Goal: Complete application form

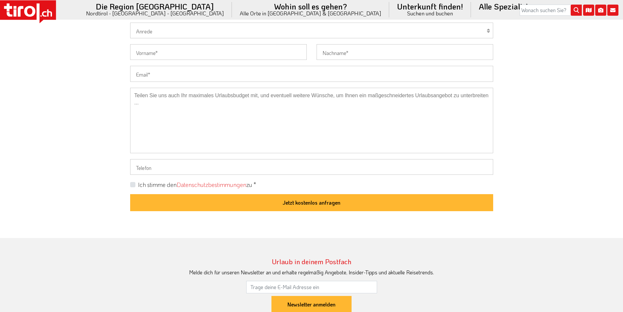
drag, startPoint x: 157, startPoint y: 74, endPoint x: 151, endPoint y: 78, distance: 7.0
click at [157, 74] on input "Email" at bounding box center [311, 74] width 363 height 16
paste input "e.kryenbuehl@swissbiomechanics.ch"
type input "e.kryenbuehl@swissbiomechanics.ch"
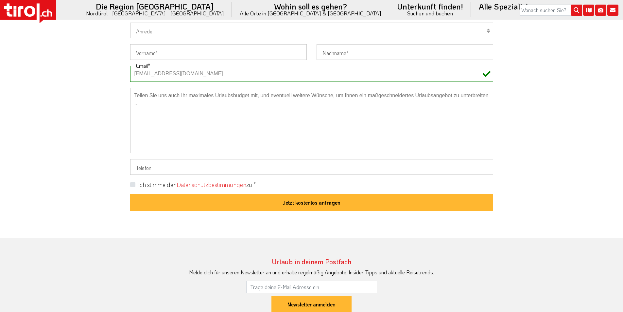
click at [137, 30] on select "Herr Frau Familie" at bounding box center [311, 31] width 363 height 16
select select "Familie"
click at [130, 23] on select "Herr Frau Familie" at bounding box center [311, 31] width 363 height 16
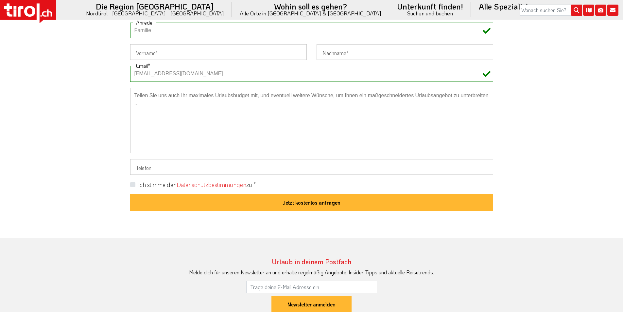
click at [138, 183] on label "Ich stimme den Datenschutzbestimmungen zu *" at bounding box center [197, 185] width 118 height 8
click at [132, 183] on input "Ich stimme den Datenschutzbestimmungen zu *" at bounding box center [312, 184] width 363 height 4
checkbox input "true"
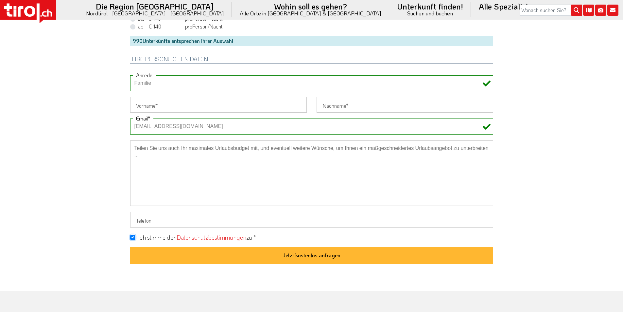
scroll to position [491, 0]
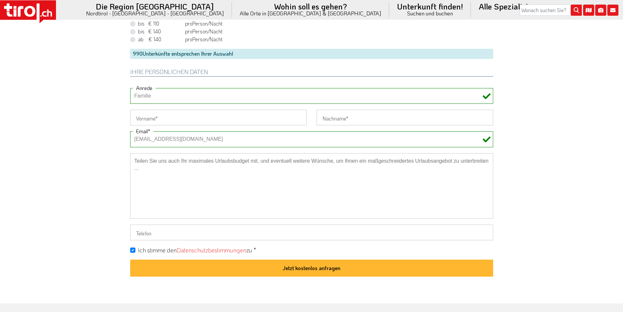
drag, startPoint x: 148, startPoint y: 117, endPoint x: 138, endPoint y: 117, distance: 9.2
click at [148, 117] on input "Vorname" at bounding box center [218, 118] width 177 height 16
paste input "Edwin"
type input "Edwin"
drag, startPoint x: 80, startPoint y: 116, endPoint x: 121, endPoint y: 93, distance: 47.6
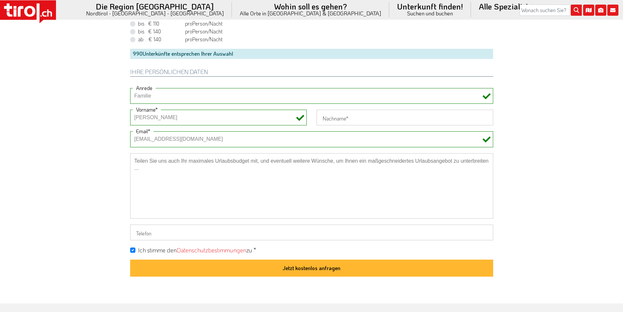
click at [334, 120] on input "Nachname" at bounding box center [405, 118] width 177 height 16
paste input "Kryenbuehl"
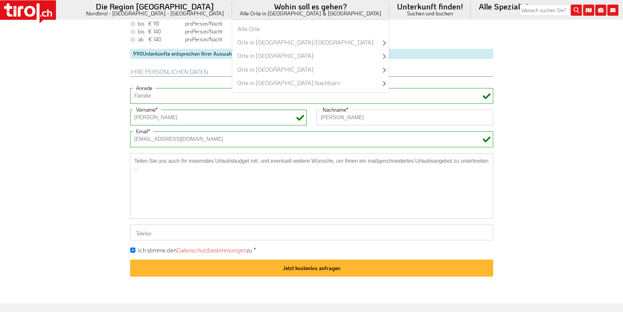
type input "Kryenbuehl"
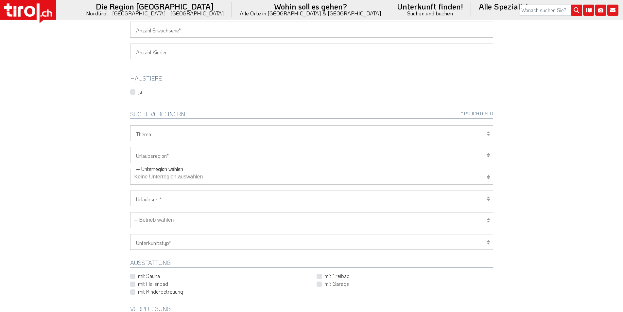
scroll to position [33, 0]
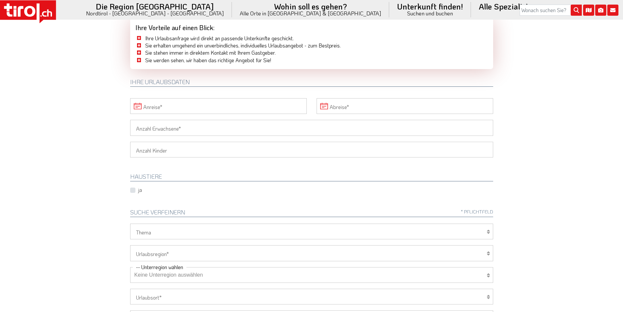
click at [158, 105] on input "Anreise" at bounding box center [218, 106] width 177 height 16
click at [305, 183] on span "27" at bounding box center [310, 180] width 13 height 13
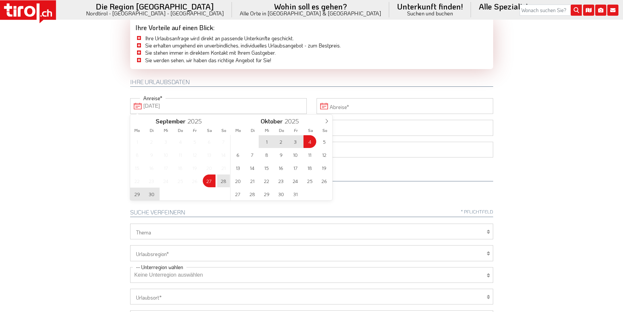
click at [309, 143] on span "4" at bounding box center [310, 141] width 13 height 13
type input "27-09-2025"
type input "04-10-2025"
drag, startPoint x: 71, startPoint y: 126, endPoint x: 134, endPoint y: 132, distance: 63.5
click at [73, 126] on body ".st0{fill:#FFFFFF}.st1{fill:#E31017} Die Region Tirol Nordtirol - Südtirol - Os…" at bounding box center [311, 123] width 623 height 312
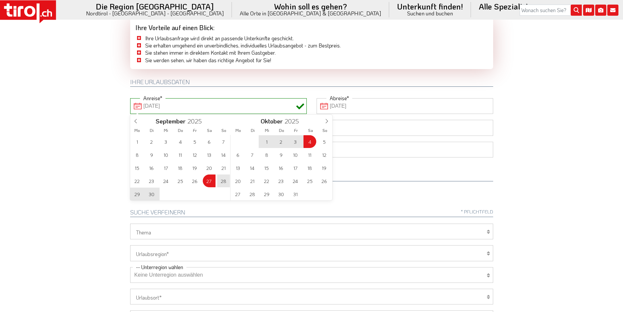
type input "27-09-2025"
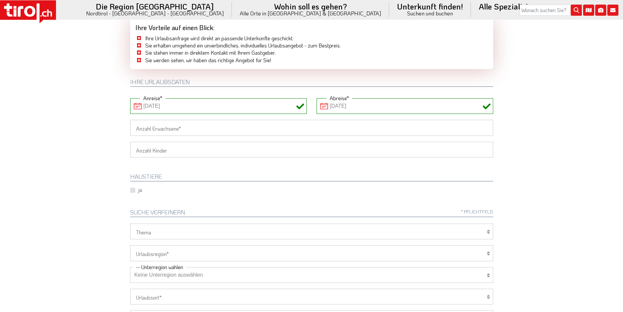
click at [144, 131] on input "Anzahl Erwachsene" at bounding box center [311, 128] width 363 height 16
type input "2"
click at [105, 132] on body ".st0{fill:#FFFFFF}.st1{fill:#E31017} Die Region Tirol Nordtirol - Südtirol - Os…" at bounding box center [311, 123] width 623 height 312
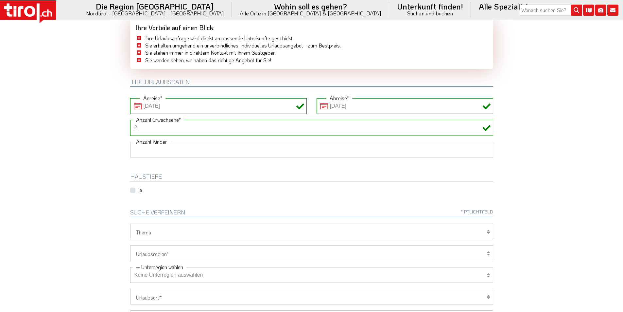
drag, startPoint x: 144, startPoint y: 152, endPoint x: 143, endPoint y: 157, distance: 4.9
click at [144, 152] on select "1 2 3 4 5 6" at bounding box center [311, 150] width 363 height 16
select select "2"
click at [130, 142] on select "1 2 3 4 5 6" at bounding box center [311, 150] width 363 height 16
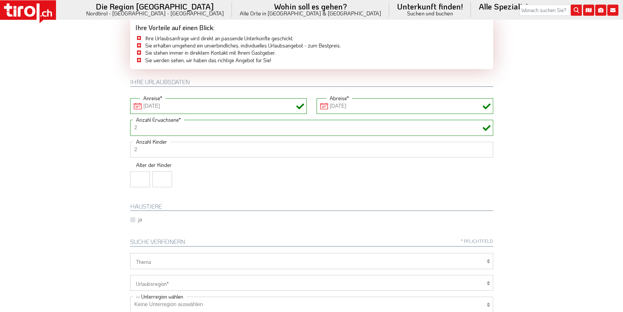
click at [133, 177] on input "number" at bounding box center [140, 179] width 20 height 16
type input "7"
type input "9"
click at [49, 122] on body ".st0{fill:#FFFFFF}.st1{fill:#E31017} Die Region Tirol Nordtirol - Südtirol - Os…" at bounding box center [311, 123] width 623 height 312
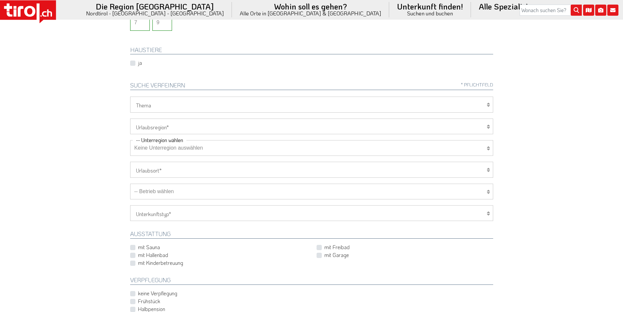
scroll to position [196, 0]
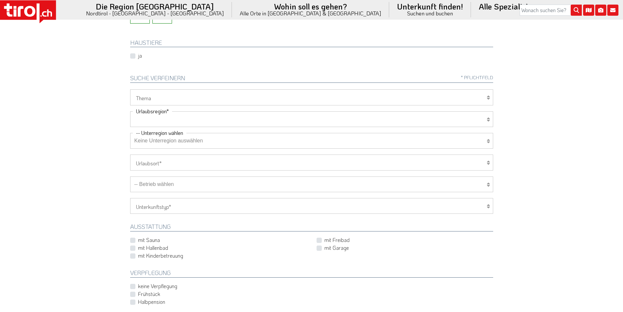
drag, startPoint x: 156, startPoint y: 114, endPoint x: 154, endPoint y: 117, distance: 3.7
click at [156, 114] on select "Tirol/Nordtirol Osttirol Südtirol Tirols Nachbarn" at bounding box center [311, 119] width 363 height 16
select select "7272"
click at [130, 111] on select "Tirol/Nordtirol Osttirol Südtirol Tirols Nachbarn" at bounding box center [311, 119] width 363 height 16
click at [143, 302] on label "Halbpension" at bounding box center [151, 301] width 27 height 7
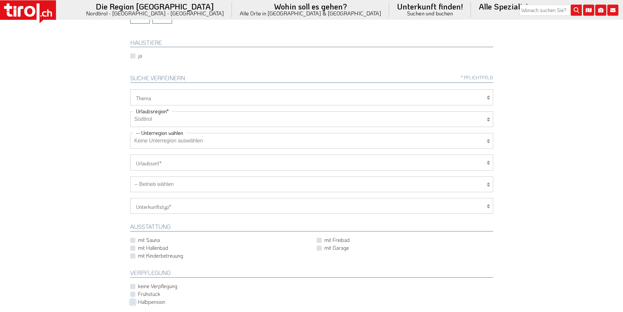
click at [143, 302] on input "Halbpension" at bounding box center [312, 302] width 363 height 4
checkbox input "true"
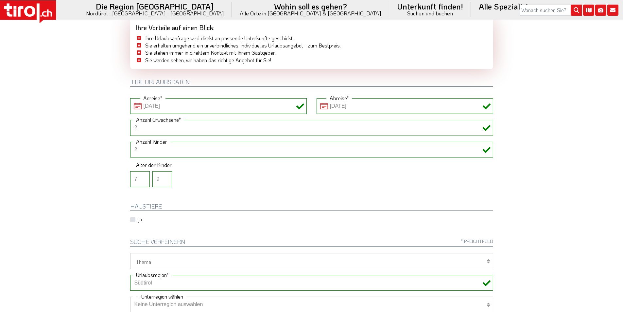
scroll to position [131, 0]
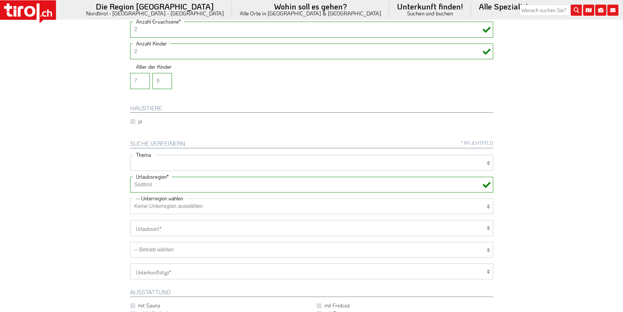
click at [155, 166] on select "Wellness Mountainbiken/Radfahren Familie Wandern Sport Skifahren Motorrad Golf" at bounding box center [311, 163] width 363 height 16
select select "7376"
click at [130, 155] on select "Wellness Mountainbiken/Radfahren Familie Wandern Sport Skifahren Motorrad Golf" at bounding box center [311, 163] width 363 height 16
drag, startPoint x: 146, startPoint y: 241, endPoint x: 191, endPoint y: 178, distance: 77.4
click at [187, 184] on div "Wellness Mountainbiken/Radfahren Familie Wandern Sport Skifahren Motorrad Golf …" at bounding box center [311, 301] width 373 height 293
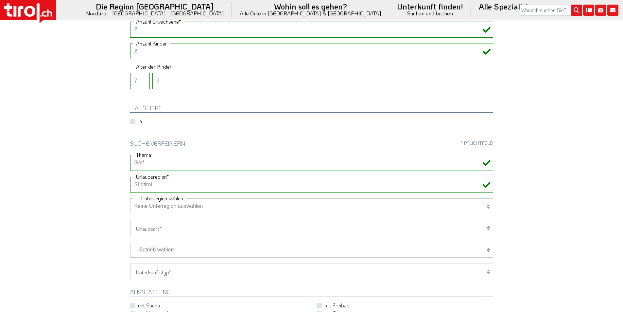
click at [73, 181] on html ".st0{fill:#FFFFFF}.st1{fill:#E31017} Die Region Tirol Nordtirol - Südtirol - Os…" at bounding box center [311, 25] width 623 height 312
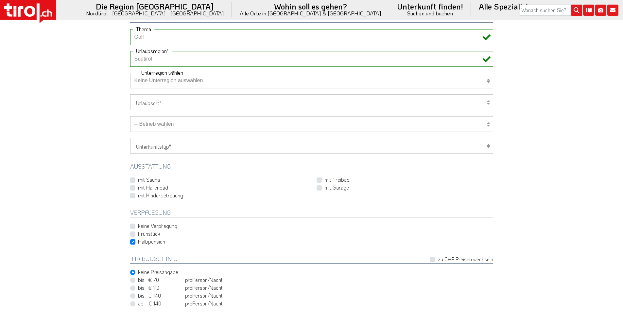
scroll to position [262, 0]
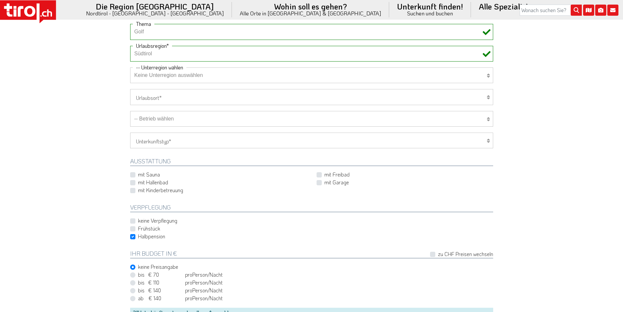
click at [180, 118] on select "-- Betrieb wählen ABINEA Dolomiti Romantic SPA Hotel Aktivhotel Waldhof - Oetz …" at bounding box center [311, 119] width 363 height 16
click at [130, 111] on select "-- Betrieb wählen ABINEA Dolomiti Romantic SPA Hotel Aktivhotel Waldhof - Oetz …" at bounding box center [311, 119] width 363 height 16
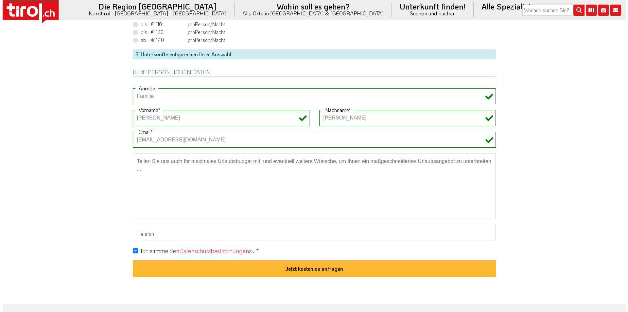
scroll to position [523, 0]
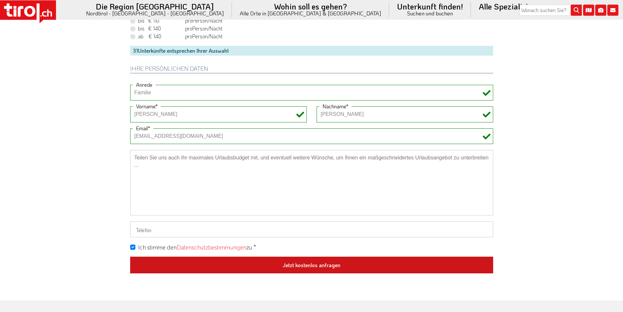
click at [312, 265] on button "Jetzt kostenlos anfragen" at bounding box center [311, 264] width 363 height 17
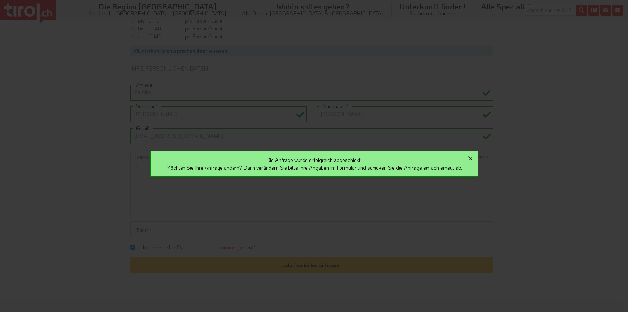
click at [472, 157] on icon "button" at bounding box center [470, 158] width 4 height 4
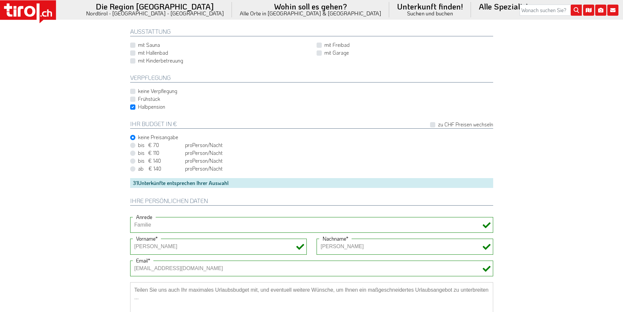
scroll to position [196, 0]
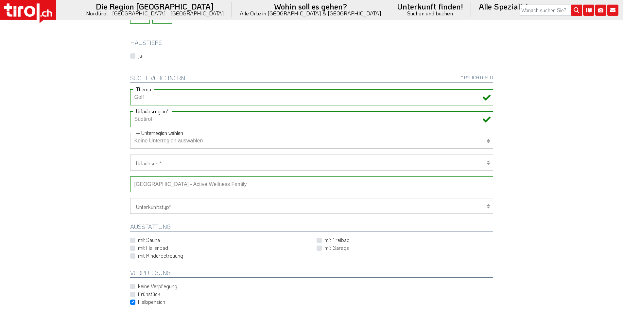
drag, startPoint x: 189, startPoint y: 187, endPoint x: 193, endPoint y: 185, distance: 3.5
click at [189, 187] on select "-- Betrieb wählen ABINEA Dolomiti Romantic SPA Hotel Aktivhotel Waldhof - Oetz …" at bounding box center [311, 184] width 363 height 16
click at [130, 176] on select "-- Betrieb wählen ABINEA Dolomiti Romantic SPA Hotel Aktivhotel Waldhof - Oetz …" at bounding box center [311, 184] width 363 height 16
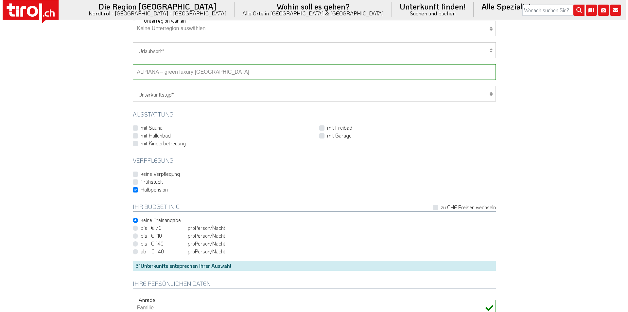
scroll to position [491, 0]
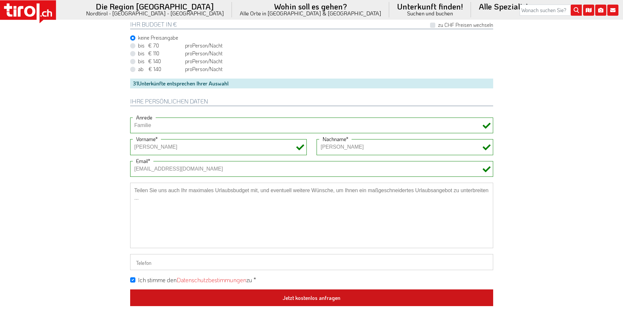
click at [318, 295] on button "Jetzt kostenlos anfragen" at bounding box center [311, 297] width 363 height 17
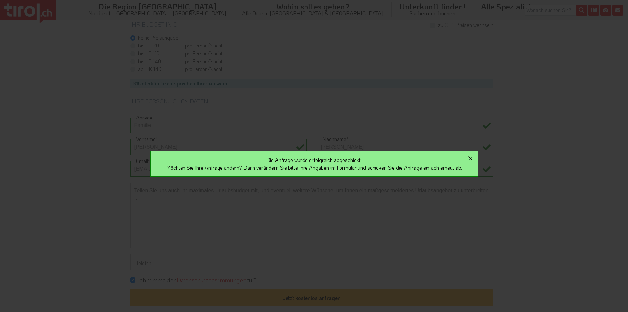
click at [474, 159] on icon "button" at bounding box center [470, 158] width 8 height 8
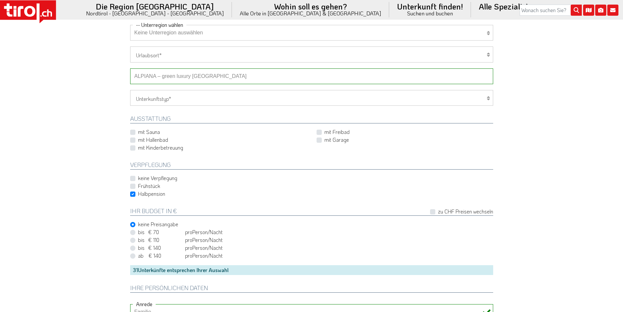
scroll to position [262, 0]
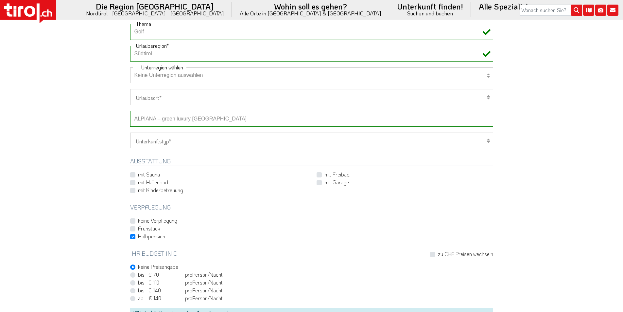
click at [186, 117] on select "-- Betrieb wählen ABINEA Dolomiti Romantic SPA Hotel Aktivhotel Waldhof - Oetz …" at bounding box center [311, 119] width 363 height 16
select select "29322"
click at [130, 111] on select "-- Betrieb wählen ABINEA Dolomiti Romantic SPA Hotel Aktivhotel Waldhof - Oetz …" at bounding box center [311, 119] width 363 height 16
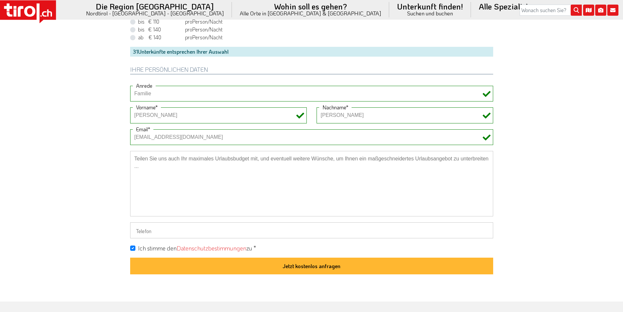
scroll to position [523, 0]
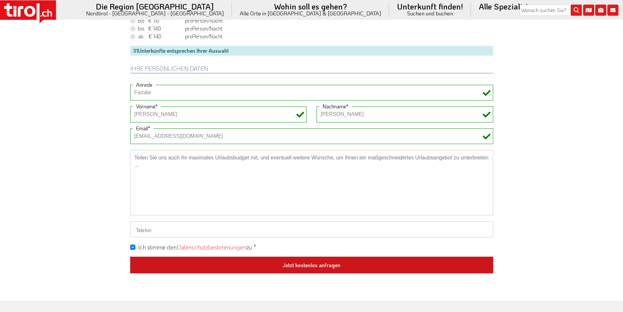
click at [314, 267] on button "Jetzt kostenlos anfragen" at bounding box center [311, 264] width 363 height 17
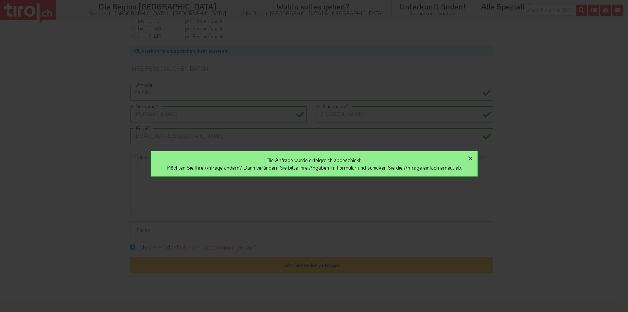
click at [472, 160] on icon "button" at bounding box center [470, 158] width 4 height 4
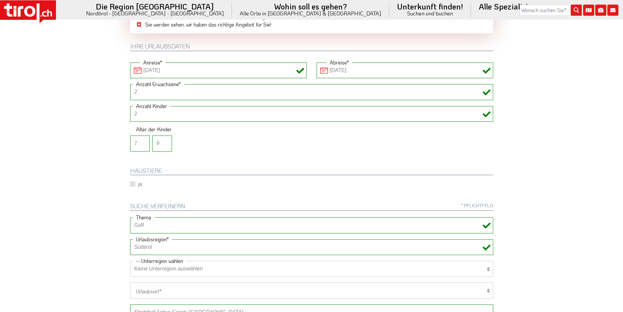
scroll to position [65, 0]
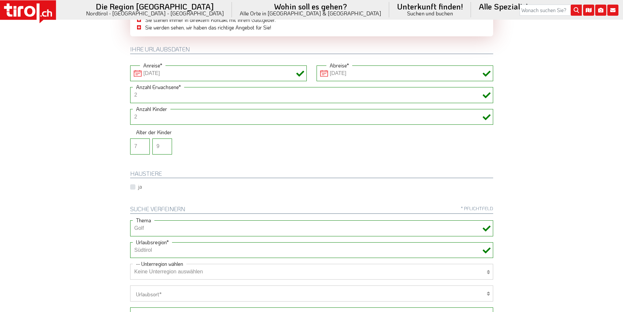
click at [25, 11] on icon at bounding box center [29, 11] width 11 height 11
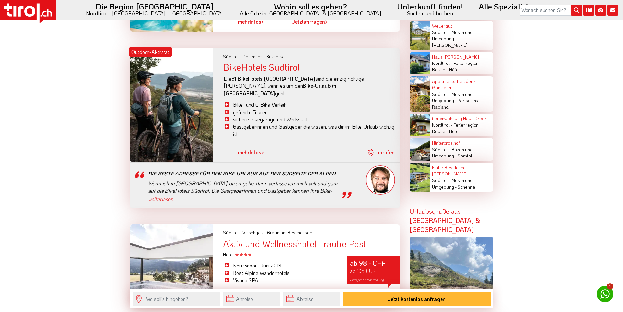
scroll to position [1537, 0]
